Goal: Transaction & Acquisition: Purchase product/service

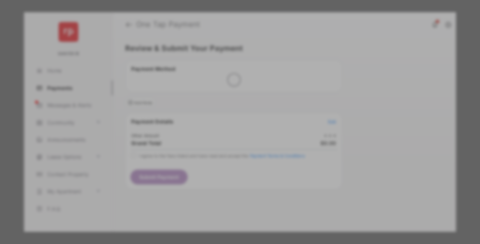
click at [227, 111] on div "Other Amount" at bounding box center [227, 116] width 111 height 12
type input "**"
click at [217, 173] on button "Save" at bounding box center [217, 181] width 34 height 16
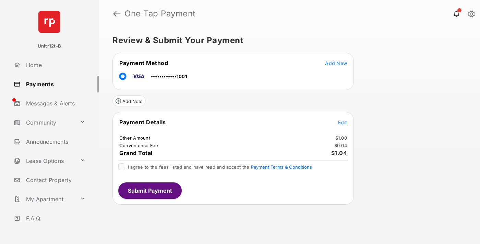
click at [343, 122] on span "Edit" at bounding box center [342, 123] width 9 height 6
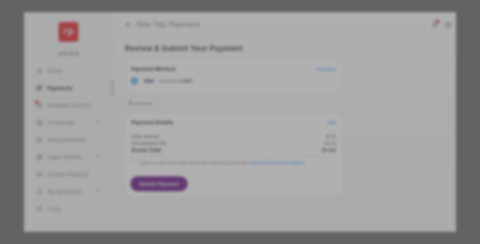
click at [217, 179] on button "Save" at bounding box center [217, 181] width 34 height 16
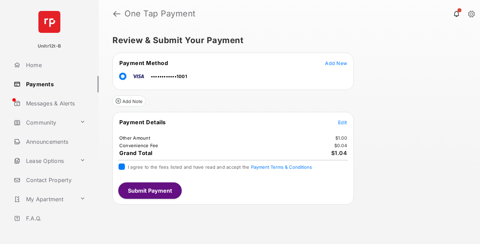
click at [149, 191] on button "Submit Payment" at bounding box center [149, 191] width 63 height 16
